Goal: Find contact information: Find contact information

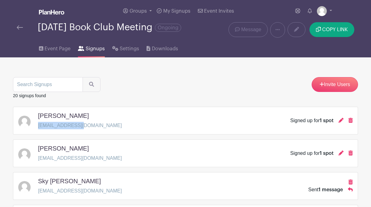
click at [87, 130] on div "[PERSON_NAME] [EMAIL_ADDRESS][DOMAIN_NAME] Signed up for 1 spot" at bounding box center [185, 120] width 334 height 17
drag, startPoint x: 86, startPoint y: 131, endPoint x: 37, endPoint y: 131, distance: 48.5
click at [37, 130] on div "[PERSON_NAME] [EMAIL_ADDRESS][DOMAIN_NAME] Signed up for 1 spot" at bounding box center [185, 120] width 334 height 17
copy p "[EMAIL_ADDRESS][DOMAIN_NAME]"
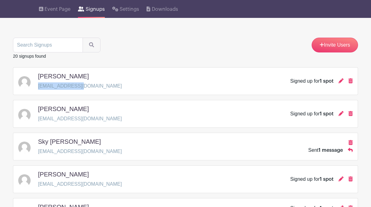
scroll to position [40, 0]
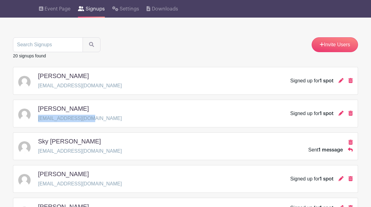
drag, startPoint x: 91, startPoint y: 125, endPoint x: 38, endPoint y: 125, distance: 52.5
click at [38, 122] on p "[EMAIL_ADDRESS][DOMAIN_NAME]" at bounding box center [80, 118] width 84 height 7
copy p "[EMAIL_ADDRESS][DOMAIN_NAME]"
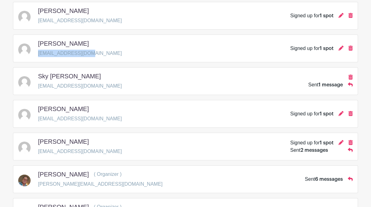
scroll to position [105, 0]
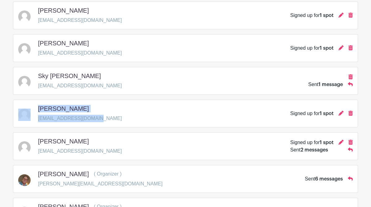
drag, startPoint x: 98, startPoint y: 123, endPoint x: 36, endPoint y: 126, distance: 62.2
click at [36, 122] on div "[PERSON_NAME] [EMAIL_ADDRESS][DOMAIN_NAME] Signed up for 1 spot" at bounding box center [185, 113] width 334 height 17
click at [135, 122] on div "[PERSON_NAME] [EMAIL_ADDRESS][DOMAIN_NAME] Signed up for 1 spot" at bounding box center [185, 113] width 334 height 17
drag, startPoint x: 98, startPoint y: 124, endPoint x: 38, endPoint y: 126, distance: 60.0
click at [38, 122] on div "[PERSON_NAME] [EMAIL_ADDRESS][DOMAIN_NAME] Signed up for 1 spot" at bounding box center [185, 113] width 334 height 17
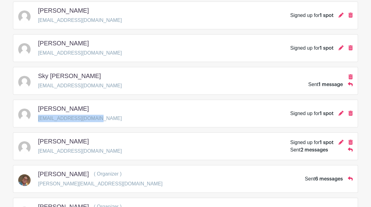
copy p "[EMAIL_ADDRESS][DOMAIN_NAME]"
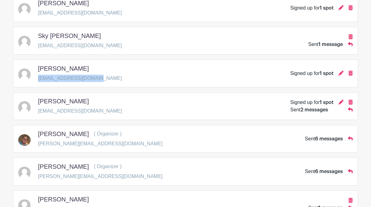
scroll to position [147, 0]
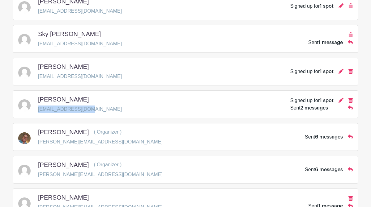
drag, startPoint x: 88, startPoint y: 116, endPoint x: 38, endPoint y: 115, distance: 50.1
click at [38, 113] on div "[PERSON_NAME] [EMAIL_ADDRESS][DOMAIN_NAME] Signed up for 1 spot Sent 2 messages" at bounding box center [185, 104] width 334 height 17
copy p "[EMAIL_ADDRESS][DOMAIN_NAME]"
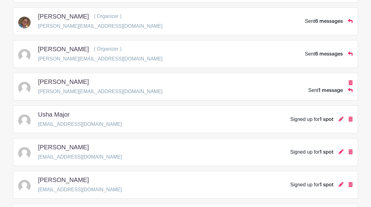
scroll to position [264, 0]
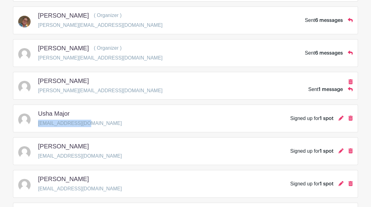
drag, startPoint x: 84, startPoint y: 129, endPoint x: 38, endPoint y: 131, distance: 45.8
click at [38, 127] on div "Usha Major [EMAIL_ADDRESS][DOMAIN_NAME] Signed up for 1 spot" at bounding box center [185, 118] width 334 height 17
copy p "[EMAIL_ADDRESS][DOMAIN_NAME]"
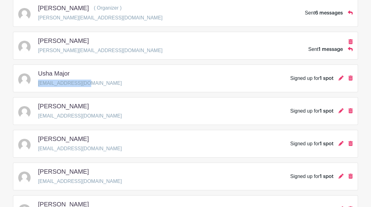
scroll to position [309, 0]
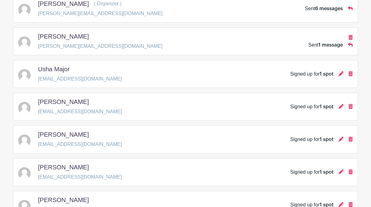
click at [95, 116] on p "[EMAIL_ADDRESS][DOMAIN_NAME]" at bounding box center [80, 111] width 84 height 7
drag, startPoint x: 94, startPoint y: 118, endPoint x: 37, endPoint y: 119, distance: 56.3
click at [37, 116] on div "[PERSON_NAME] [EMAIL_ADDRESS][DOMAIN_NAME] Signed up for 1 spot" at bounding box center [185, 106] width 334 height 17
copy p "[EMAIL_ADDRESS][DOMAIN_NAME]"
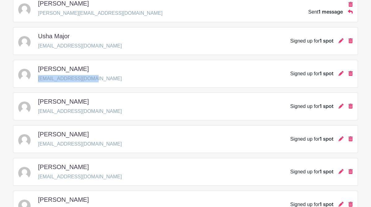
scroll to position [344, 0]
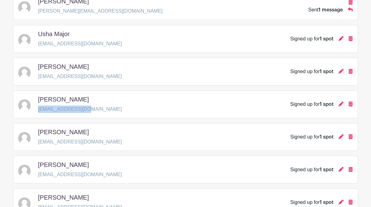
drag, startPoint x: 92, startPoint y: 115, endPoint x: 37, endPoint y: 115, distance: 54.7
click at [37, 113] on div "[PERSON_NAME] [EMAIL_ADDRESS][DOMAIN_NAME] Signed up for 1 spot" at bounding box center [185, 104] width 334 height 17
copy p "[EMAIL_ADDRESS][DOMAIN_NAME]"
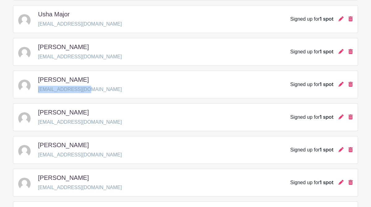
scroll to position [371, 0]
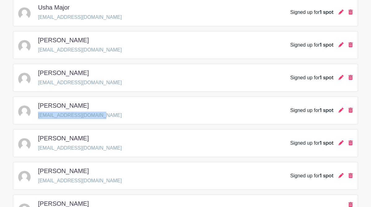
drag, startPoint x: 95, startPoint y: 121, endPoint x: 37, endPoint y: 124, distance: 57.6
click at [37, 119] on div "[PERSON_NAME] [EMAIL_ADDRESS][DOMAIN_NAME] Signed up for 1 spot" at bounding box center [185, 110] width 334 height 17
copy p "[EMAIL_ADDRESS][DOMAIN_NAME]"
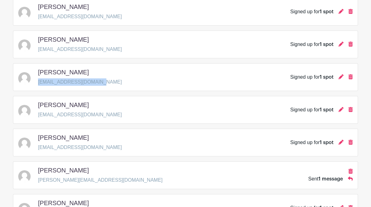
scroll to position [405, 0]
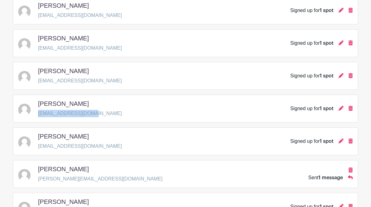
drag, startPoint x: 90, startPoint y: 119, endPoint x: 38, endPoint y: 121, distance: 52.0
click at [38, 117] on div "[PERSON_NAME] [EMAIL_ADDRESS][DOMAIN_NAME] Signed up for 1 spot" at bounding box center [185, 108] width 334 height 17
copy p "[EMAIL_ADDRESS][DOMAIN_NAME]"
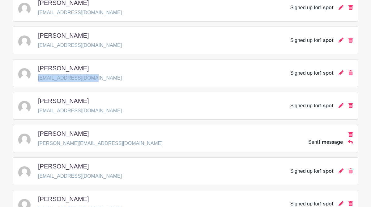
scroll to position [444, 0]
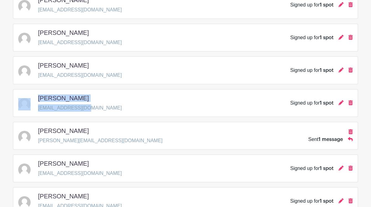
drag, startPoint x: 86, startPoint y: 115, endPoint x: 36, endPoint y: 115, distance: 50.4
click at [36, 112] on div "[PERSON_NAME] [EMAIL_ADDRESS][DOMAIN_NAME] Signed up for 1 spot" at bounding box center [185, 103] width 334 height 17
click at [100, 117] on div "[PERSON_NAME] [EMAIL_ADDRESS][DOMAIN_NAME] Signed up for 1 spot" at bounding box center [185, 103] width 345 height 28
drag, startPoint x: 89, startPoint y: 113, endPoint x: 38, endPoint y: 116, distance: 51.4
click at [38, 112] on div "[PERSON_NAME] [EMAIL_ADDRESS][DOMAIN_NAME] Signed up for 1 spot" at bounding box center [185, 103] width 334 height 17
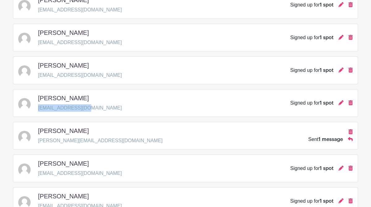
copy p "[EMAIL_ADDRESS][DOMAIN_NAME]"
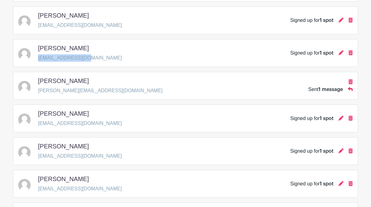
scroll to position [495, 0]
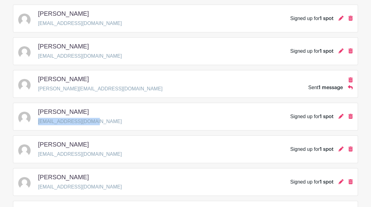
drag, startPoint x: 95, startPoint y: 127, endPoint x: 38, endPoint y: 128, distance: 57.2
click at [38, 125] on div "[PERSON_NAME] [EMAIL_ADDRESS][DOMAIN_NAME] Signed up for 1 spot" at bounding box center [185, 116] width 334 height 17
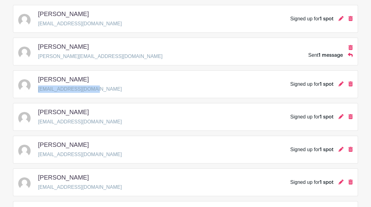
scroll to position [530, 0]
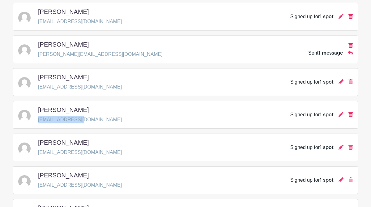
drag, startPoint x: 83, startPoint y: 125, endPoint x: 37, endPoint y: 128, distance: 45.5
click at [37, 124] on div "[PERSON_NAME] [EMAIL_ADDRESS][DOMAIN_NAME] Signed up for 1 spot" at bounding box center [185, 114] width 334 height 17
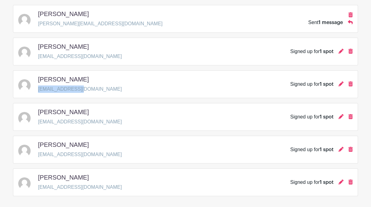
scroll to position [562, 0]
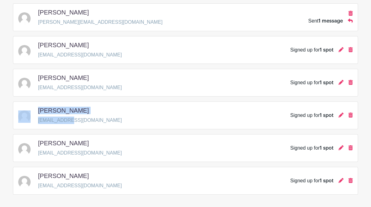
drag, startPoint x: 74, startPoint y: 125, endPoint x: 37, endPoint y: 125, distance: 37.1
click at [37, 124] on div "[PERSON_NAME] [EMAIL_ADDRESS][DOMAIN_NAME] Signed up for 1 spot" at bounding box center [185, 115] width 334 height 17
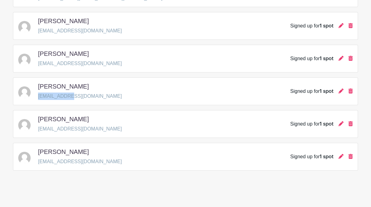
scroll to position [594, 0]
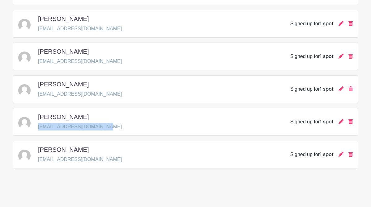
drag, startPoint x: 102, startPoint y: 127, endPoint x: 39, endPoint y: 130, distance: 63.1
click at [39, 130] on div "[PERSON_NAME] [EMAIL_ADDRESS][DOMAIN_NAME] Signed up for 1 spot" at bounding box center [185, 121] width 334 height 17
click at [118, 156] on div "[PERSON_NAME] [EMAIL_ADDRESS][DOMAIN_NAME] Signed up for 1 spot" at bounding box center [185, 154] width 334 height 17
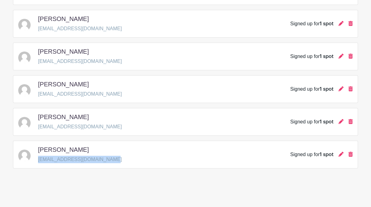
drag, startPoint x: 109, startPoint y: 159, endPoint x: 38, endPoint y: 160, distance: 70.5
click at [38, 160] on div "[PERSON_NAME] [EMAIL_ADDRESS][DOMAIN_NAME] Signed up for 1 spot" at bounding box center [185, 154] width 334 height 17
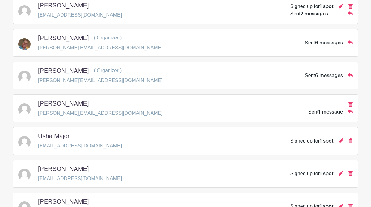
scroll to position [0, 0]
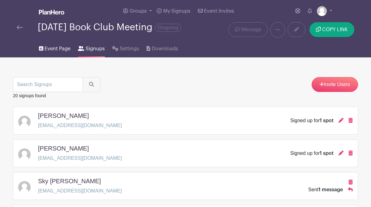
click at [55, 52] on span "Event Page" at bounding box center [58, 48] width 26 height 7
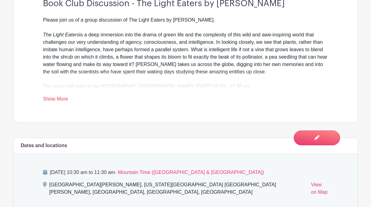
scroll to position [267, 0]
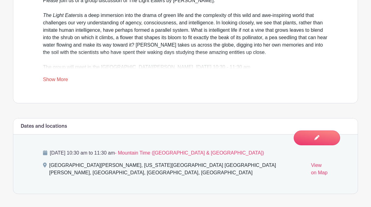
click at [64, 83] on link "Show More" at bounding box center [55, 81] width 25 height 8
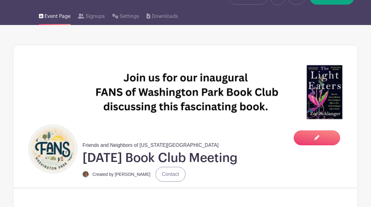
scroll to position [0, 0]
